Goal: Task Accomplishment & Management: Use online tool/utility

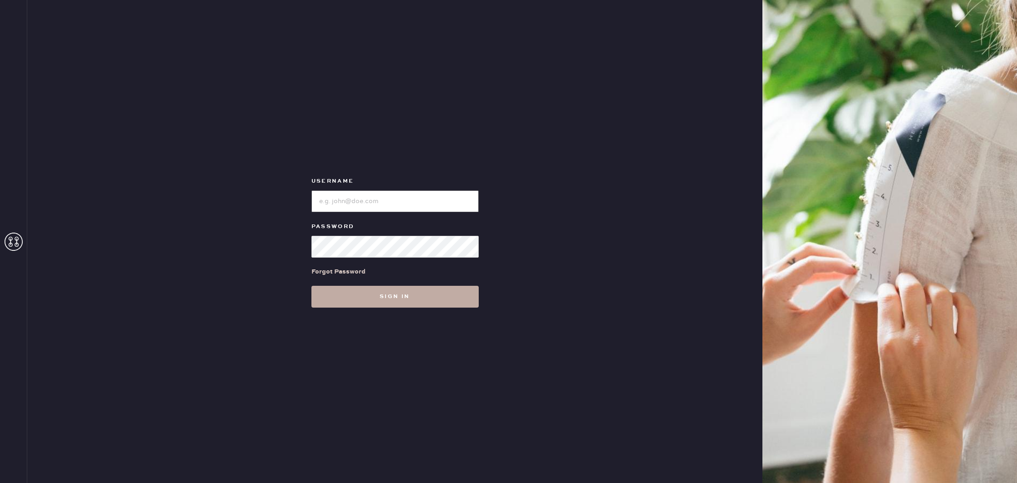
type input "reformationsouthcongress"
click at [419, 294] on button "Sign in" at bounding box center [395, 297] width 167 height 22
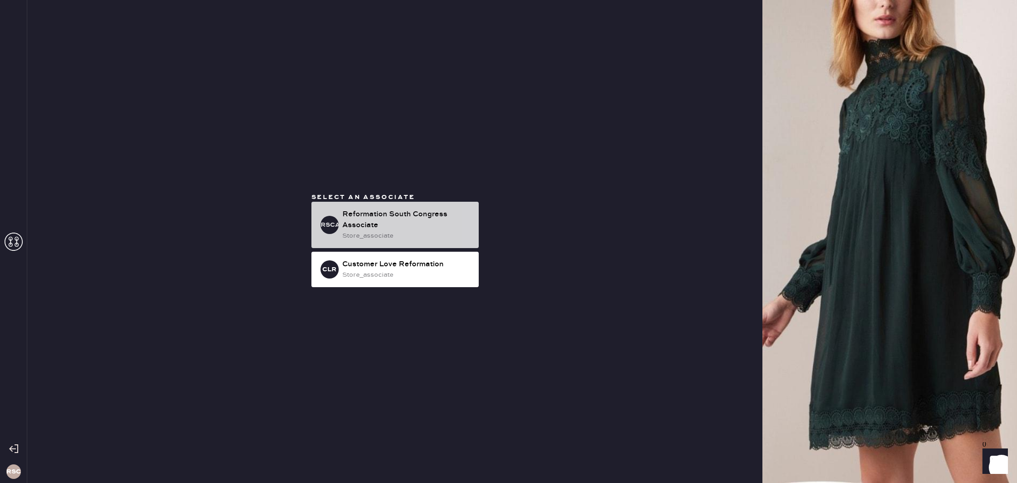
click at [403, 228] on div "Reformation South Congress Associate" at bounding box center [406, 220] width 129 height 22
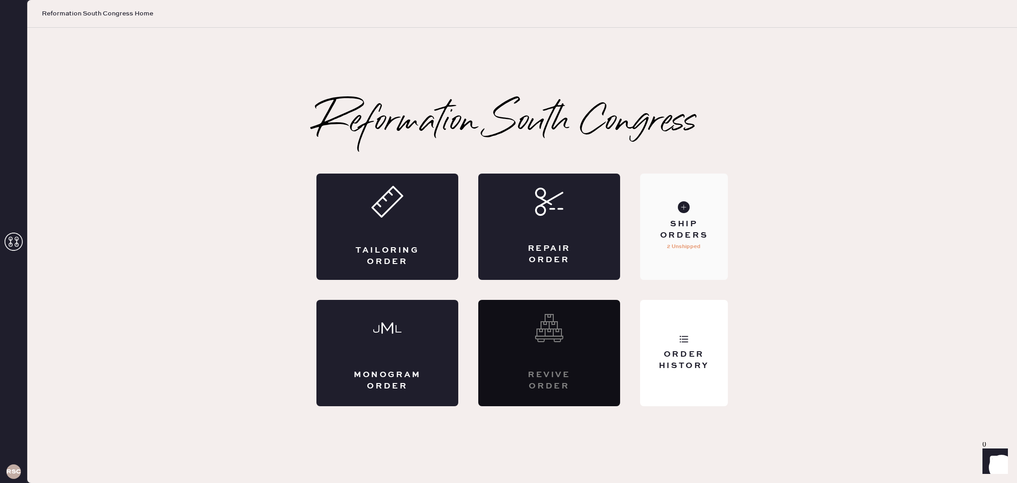
click at [695, 232] on div "Ship Orders" at bounding box center [684, 230] width 73 height 23
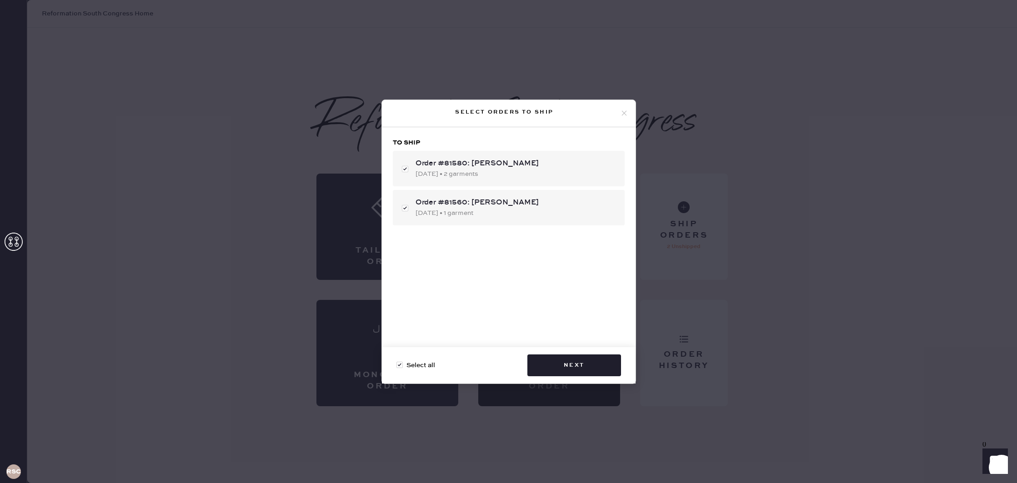
checkbox input "true"
click at [593, 368] on button "Next" at bounding box center [575, 366] width 94 height 22
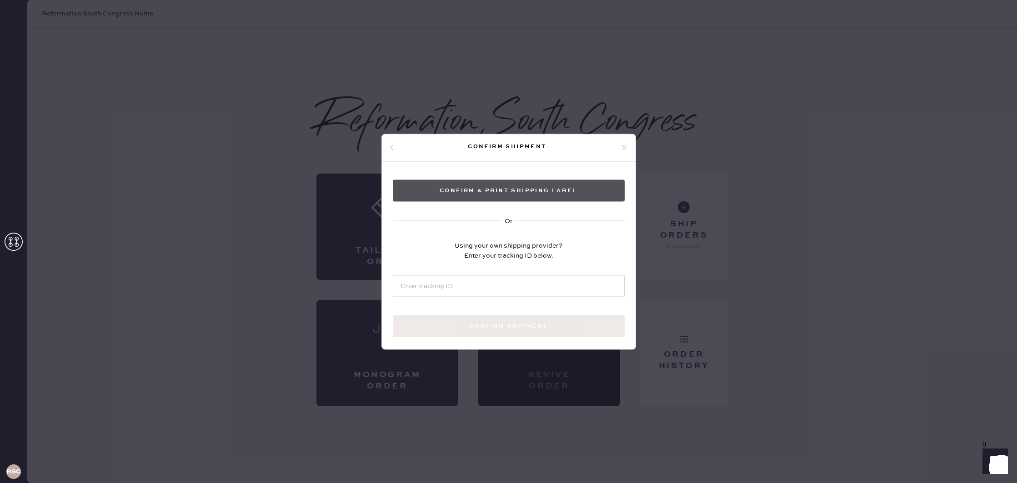
click at [548, 189] on button "Confirm & Print shipping label" at bounding box center [509, 191] width 232 height 22
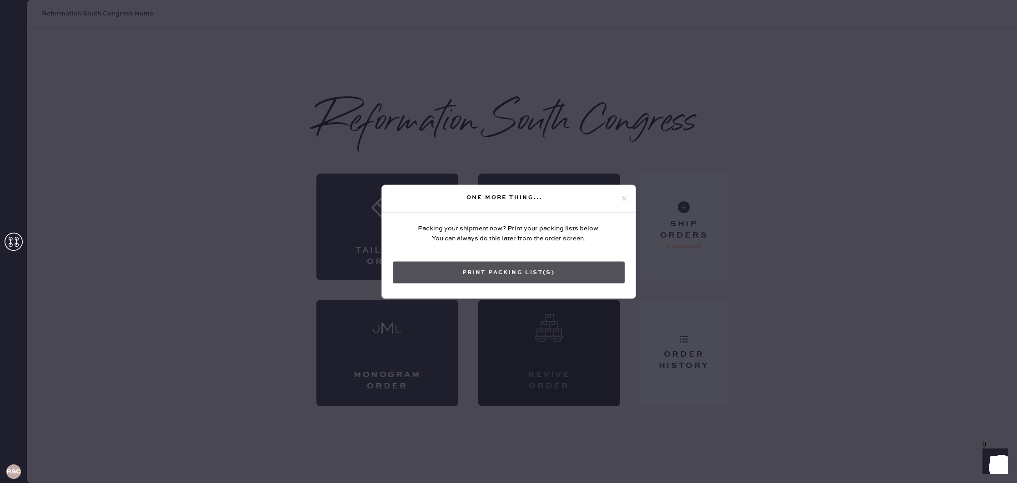
click at [545, 280] on button "Print Packing List(s)" at bounding box center [509, 273] width 232 height 22
